Goal: Book appointment/travel/reservation

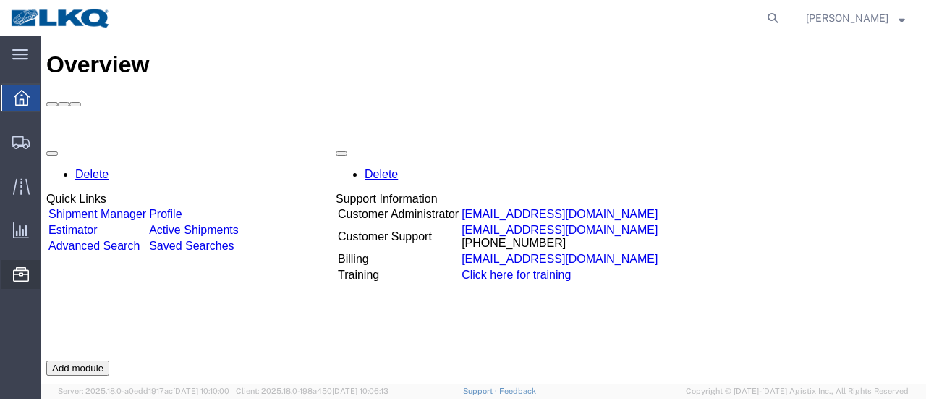
click at [0, 0] on span "Location Appointment" at bounding box center [0, 0] width 0 height 0
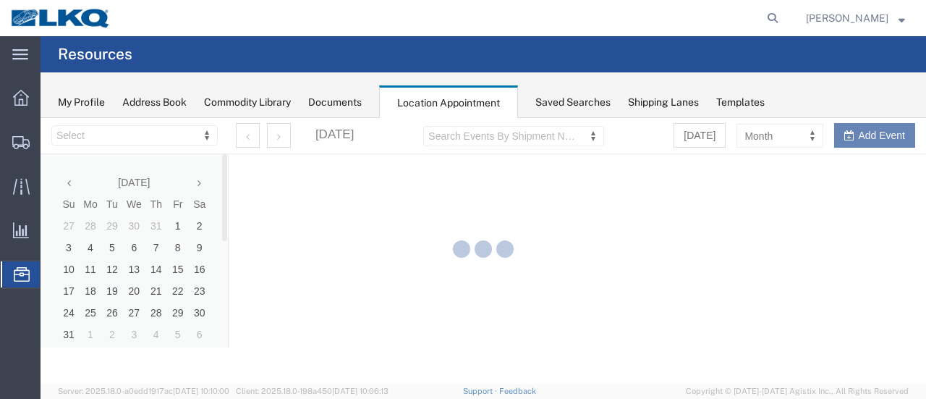
select select "28712"
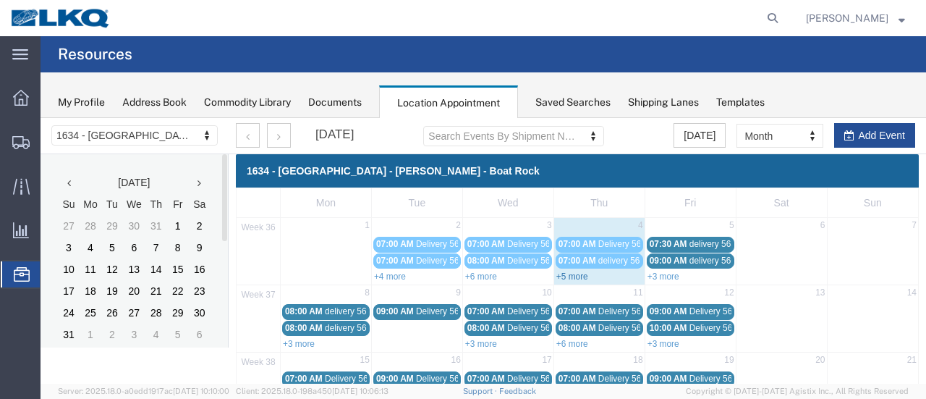
click at [565, 276] on link "+5 more" at bounding box center [572, 276] width 32 height 10
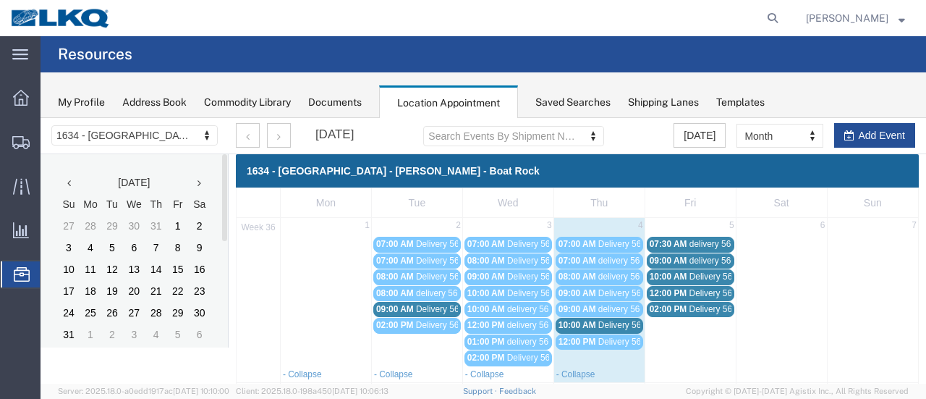
click at [616, 322] on span "Delivery 56329171" at bounding box center [634, 325] width 72 height 10
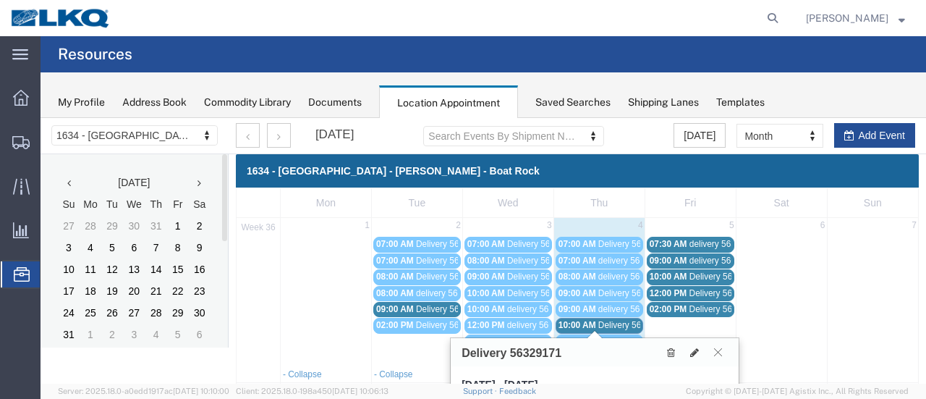
click at [718, 352] on icon at bounding box center [718, 351] width 8 height 9
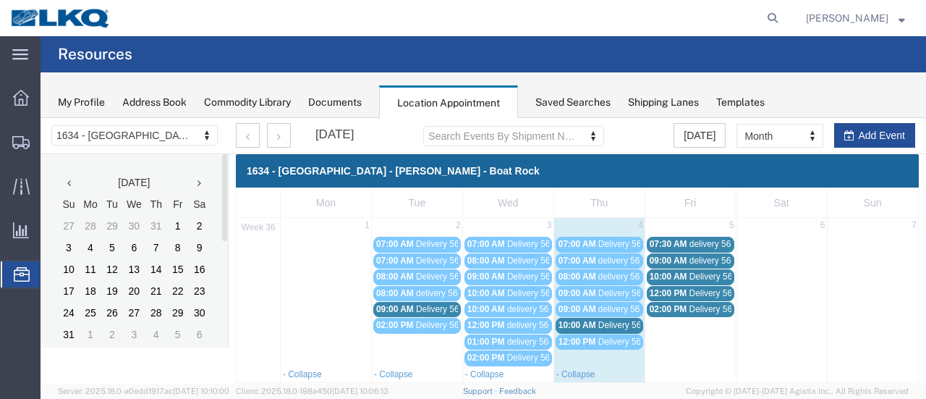
click at [694, 241] on span "delivery 56329153" at bounding box center [724, 244] width 70 height 10
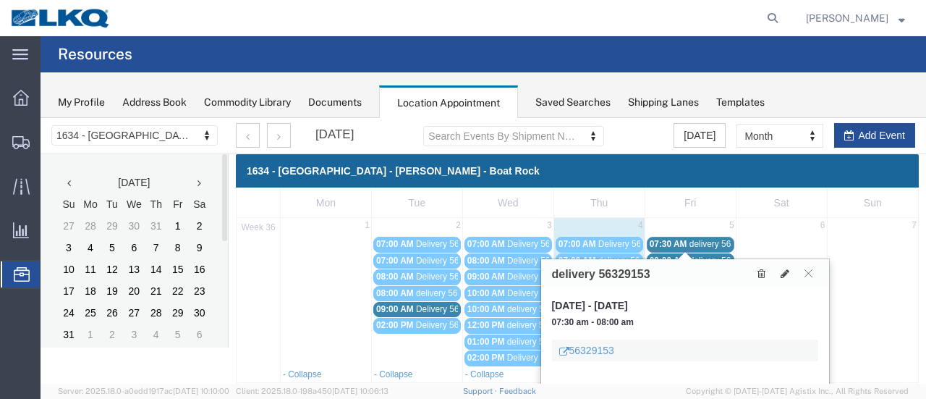
click at [698, 255] on div "09:00 AM delivery 56688767" at bounding box center [691, 260] width 82 height 11
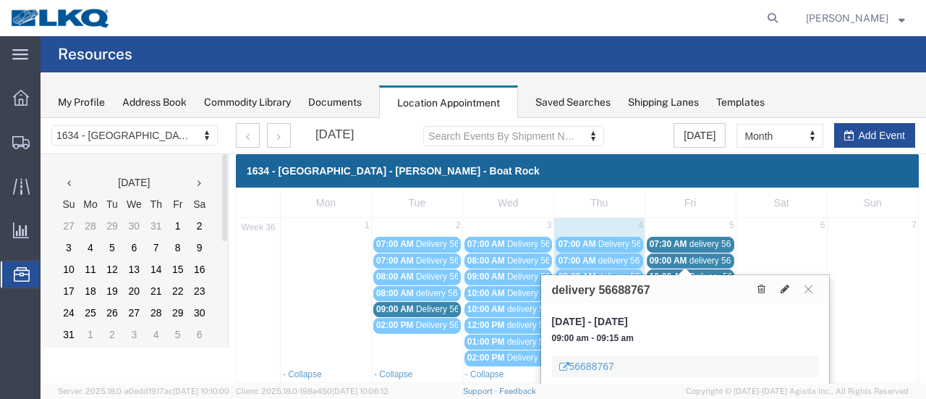
click at [706, 271] on span "Delivery 56342146" at bounding box center [725, 276] width 72 height 10
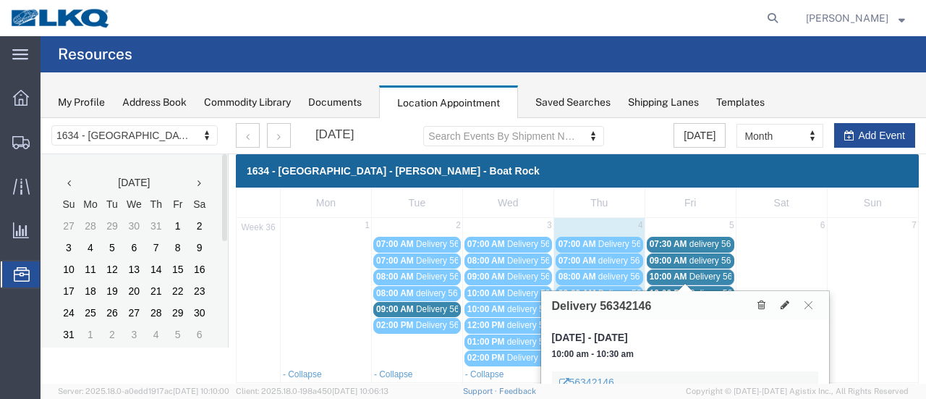
click at [702, 288] on span "Delivery 56356315" at bounding box center [725, 293] width 72 height 10
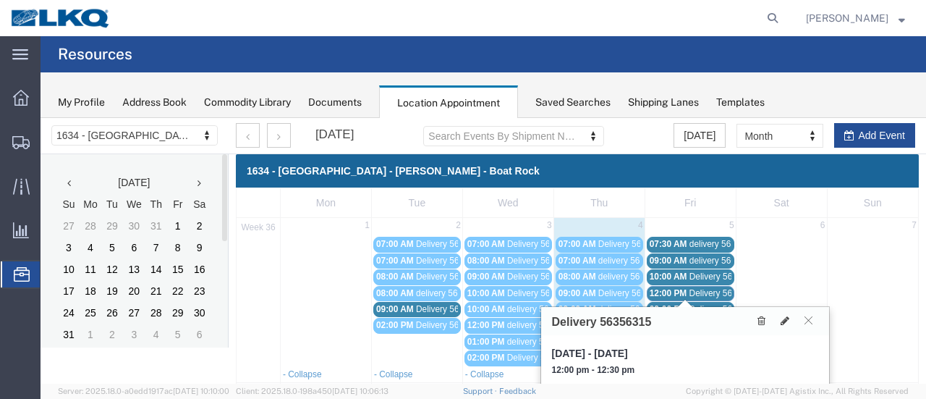
click at [704, 302] on link "02:00 PM Delivery 56684279" at bounding box center [691, 309] width 88 height 15
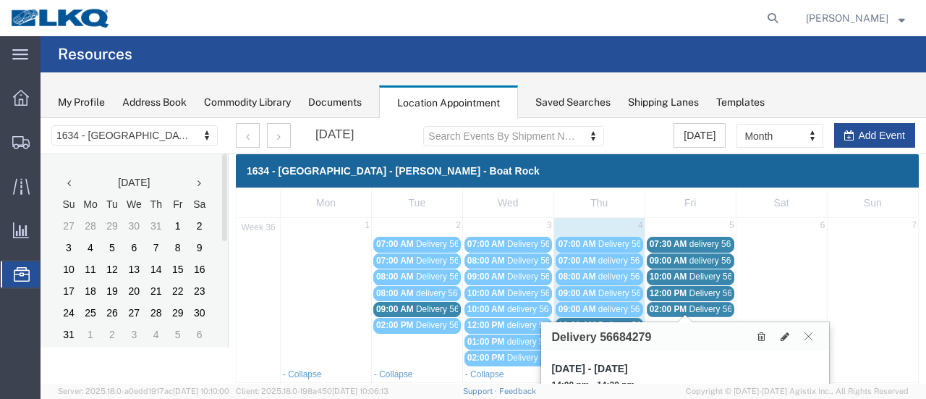
click at [807, 334] on icon at bounding box center [808, 335] width 8 height 9
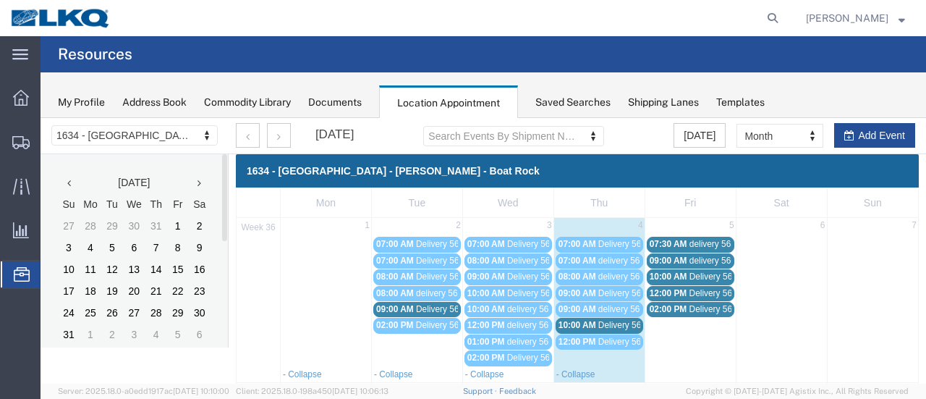
click at [597, 353] on td "12:00 PM Delivery 56342134" at bounding box center [598, 349] width 91 height 33
select select "1"
select select
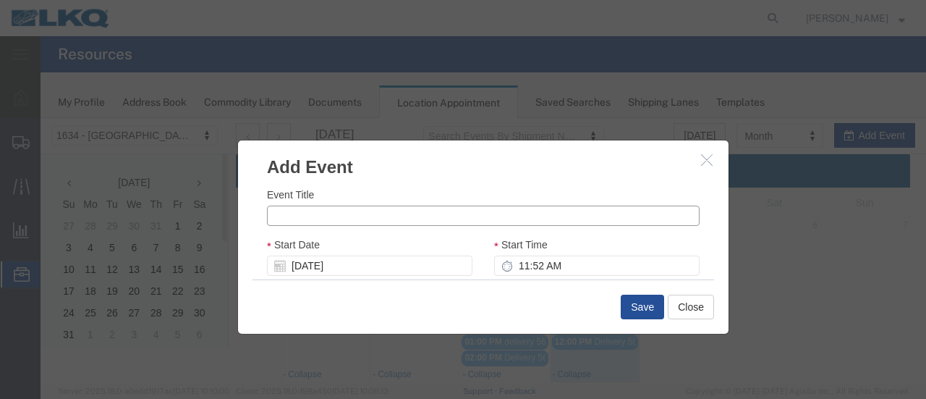
click at [415, 219] on input "Event Title" at bounding box center [483, 215] width 433 height 20
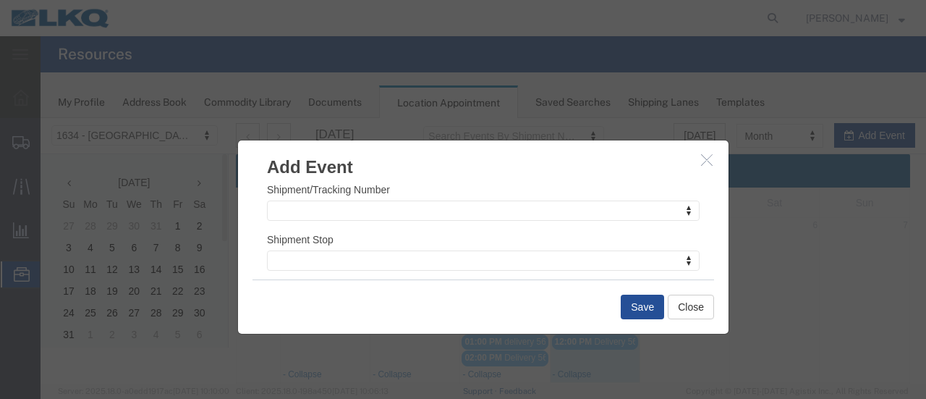
scroll to position [217, 0]
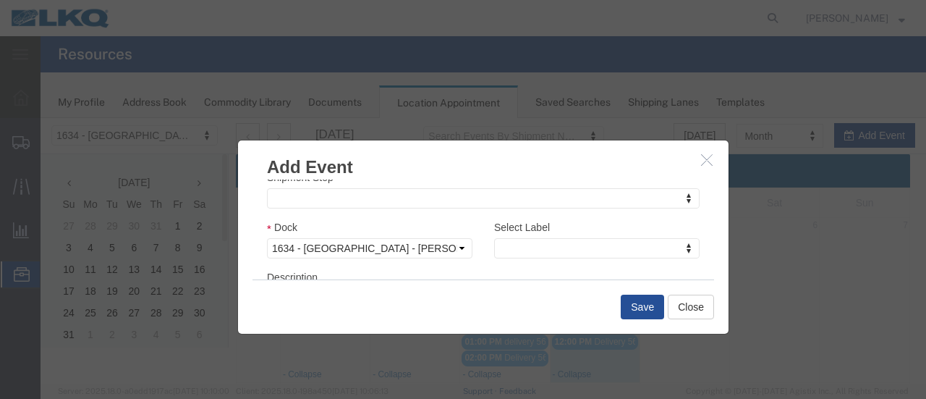
type input "56642232"
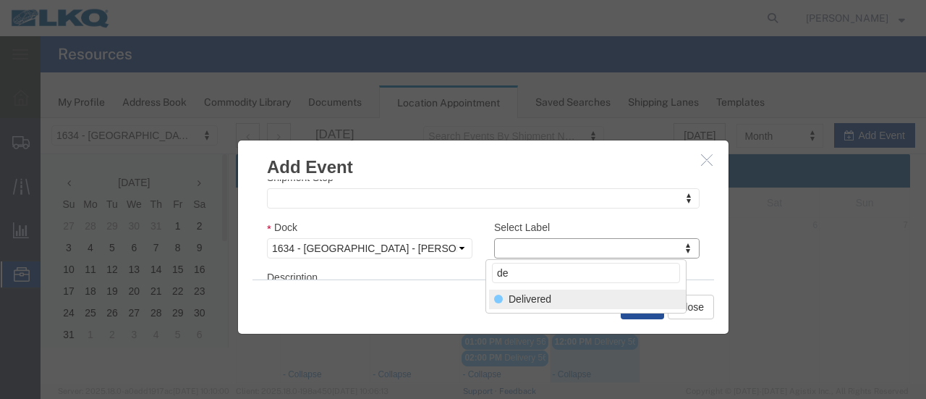
type input "de"
select select "40"
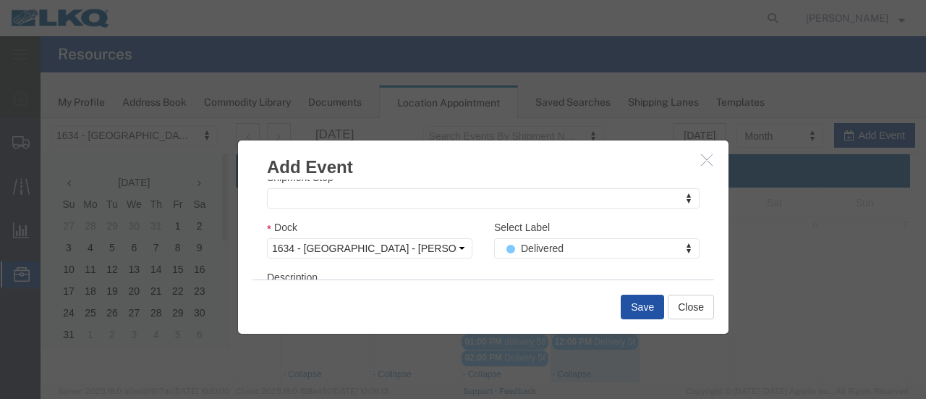
click at [636, 307] on button "Save" at bounding box center [642, 306] width 43 height 25
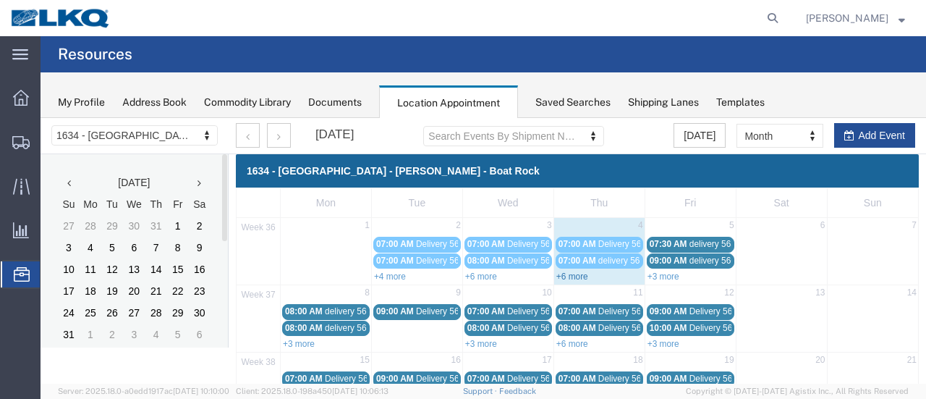
click at [572, 271] on link "+6 more" at bounding box center [572, 276] width 32 height 10
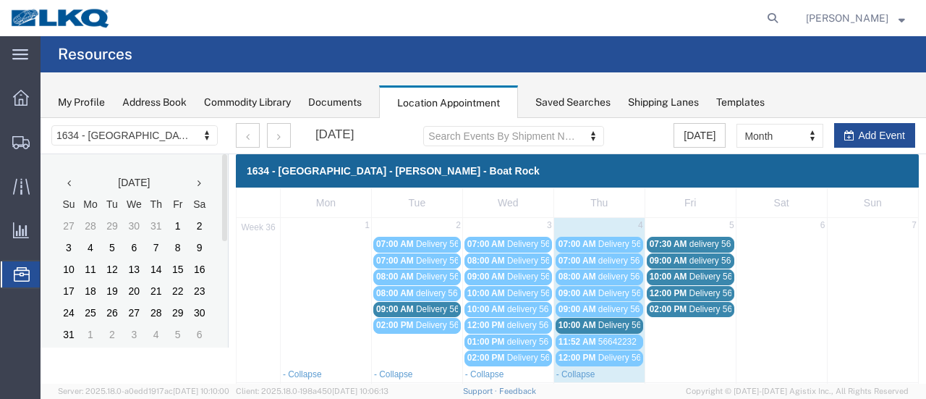
scroll to position [72, 0]
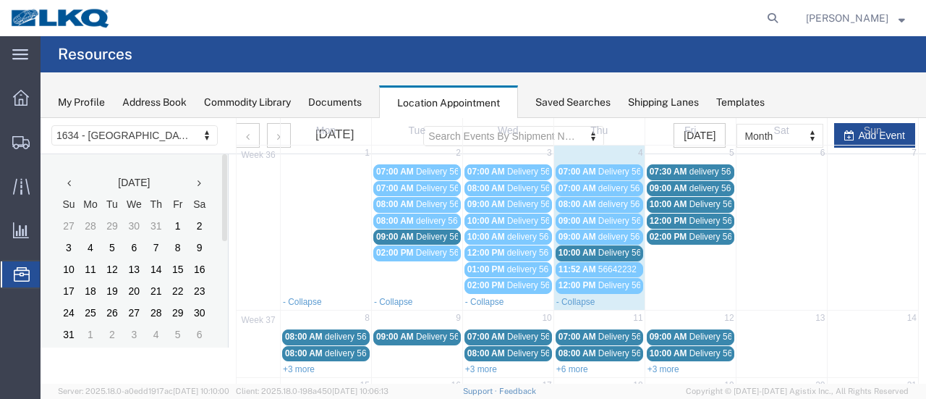
click at [598, 249] on span "Delivery 56329171" at bounding box center [634, 252] width 72 height 10
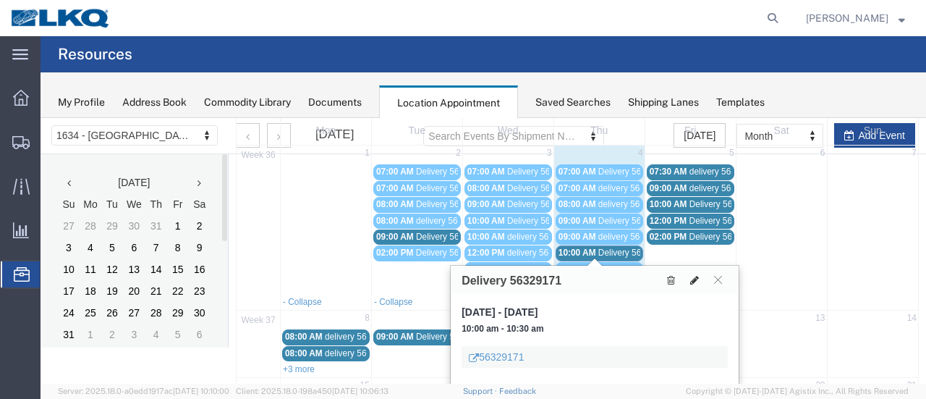
click at [694, 277] on icon at bounding box center [694, 280] width 9 height 10
select select "1"
select select
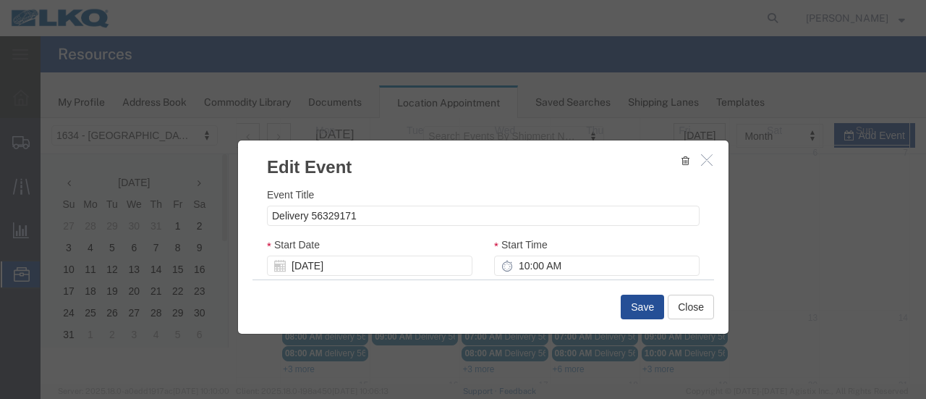
select select
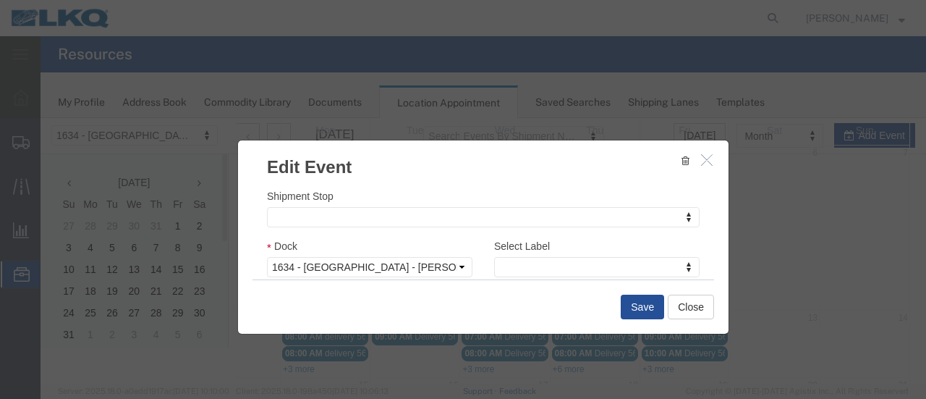
scroll to position [217, 0]
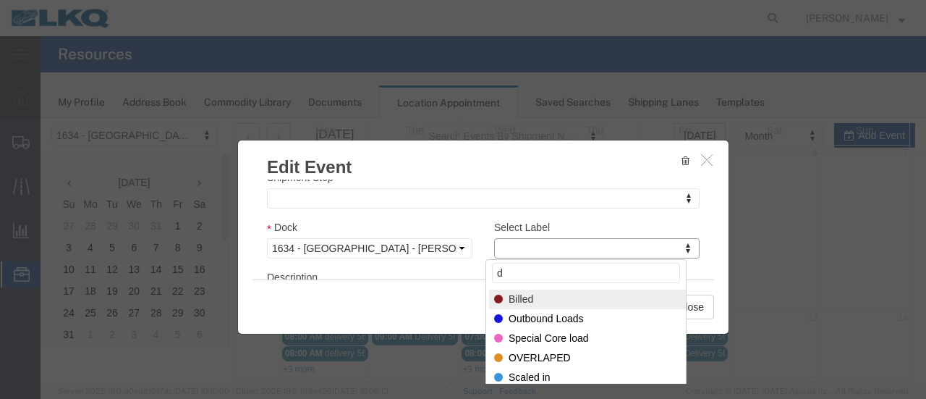
type input "de"
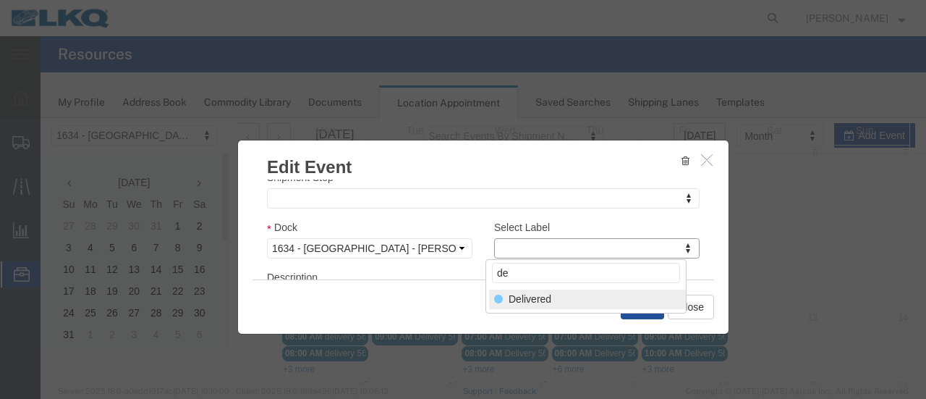
select select "40"
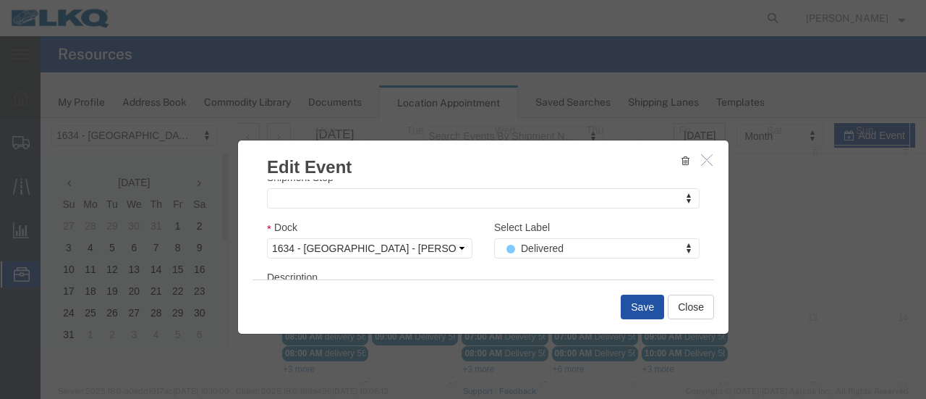
click at [638, 309] on button "Save" at bounding box center [642, 306] width 43 height 25
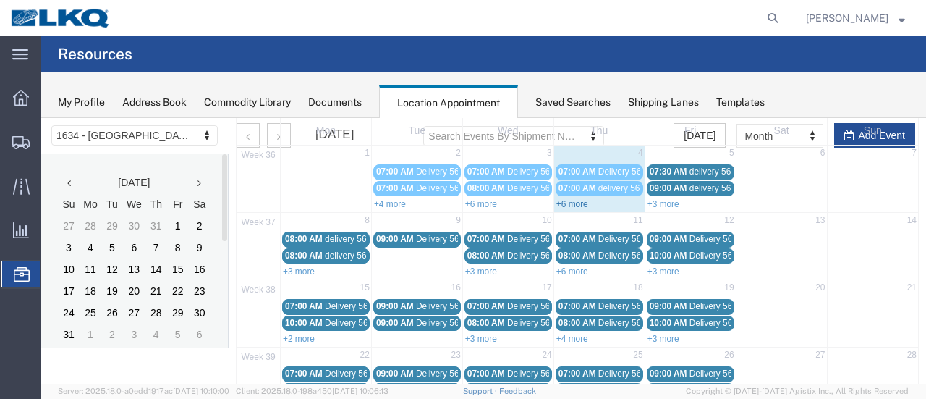
click at [563, 203] on link "+6 more" at bounding box center [572, 204] width 32 height 10
